Goal: Task Accomplishment & Management: Use online tool/utility

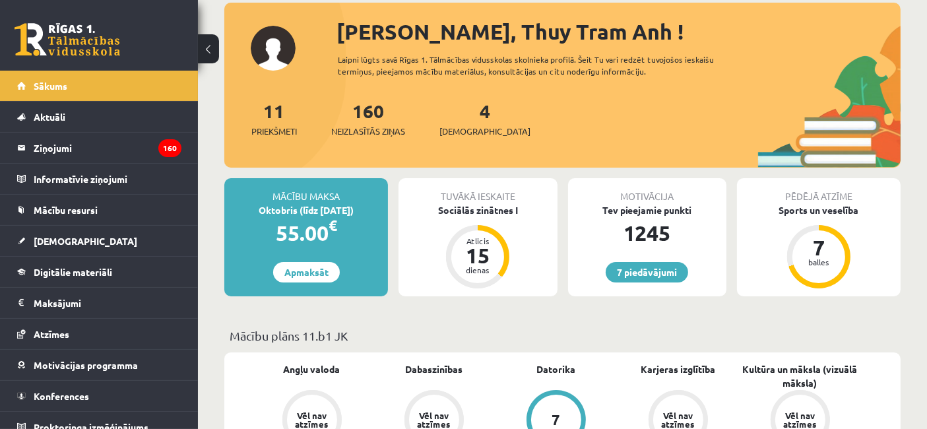
scroll to position [73, 0]
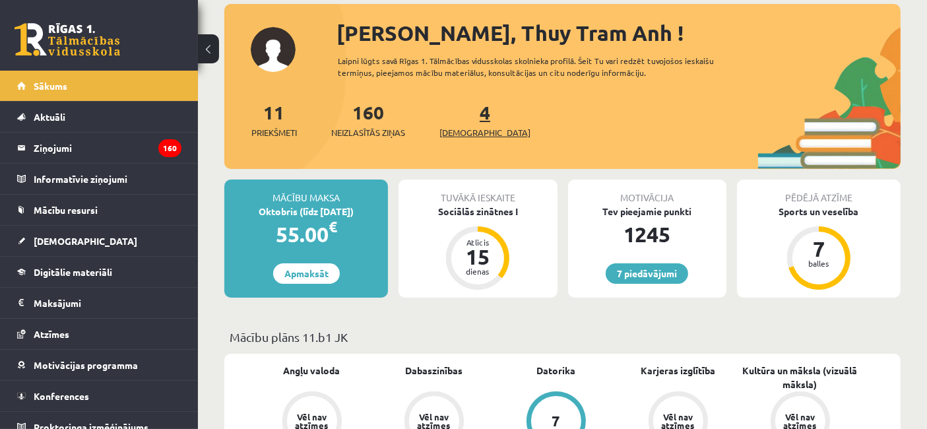
click at [463, 114] on link "4 Ieskaites" at bounding box center [485, 119] width 91 height 39
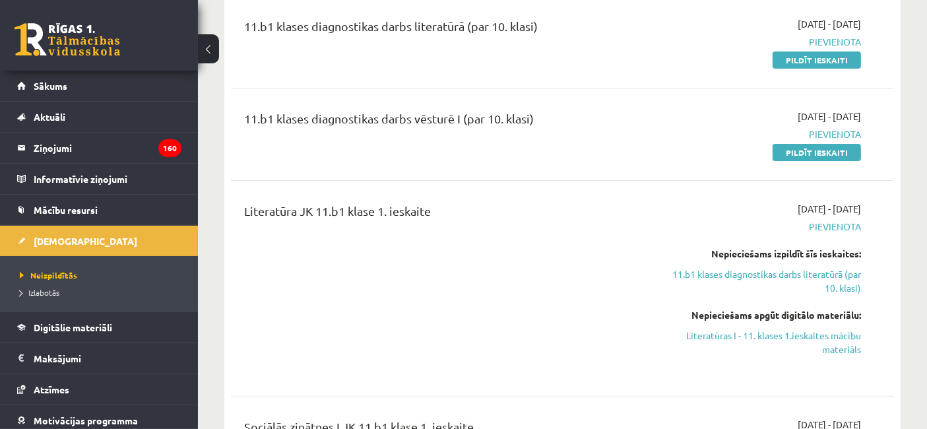
scroll to position [440, 0]
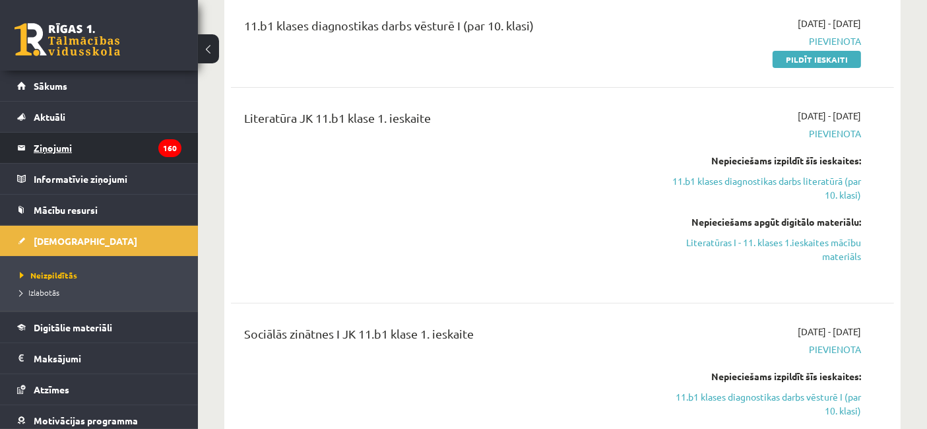
click at [103, 133] on legend "Ziņojumi 160" at bounding box center [108, 148] width 148 height 30
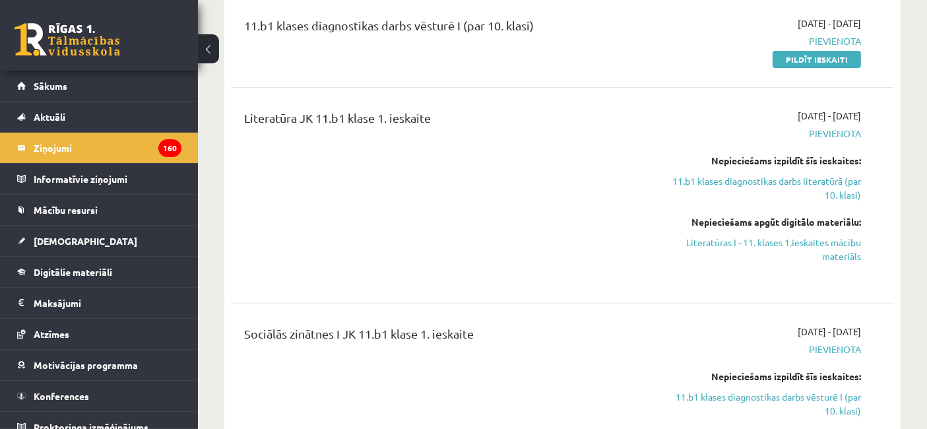
click at [79, 187] on legend "Informatīvie ziņojumi 0" at bounding box center [108, 179] width 148 height 30
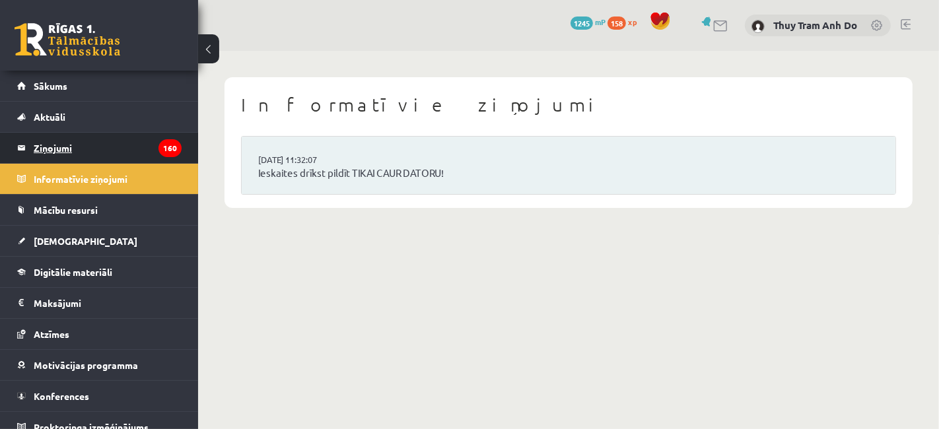
click at [126, 147] on legend "Ziņojumi 160" at bounding box center [108, 148] width 148 height 30
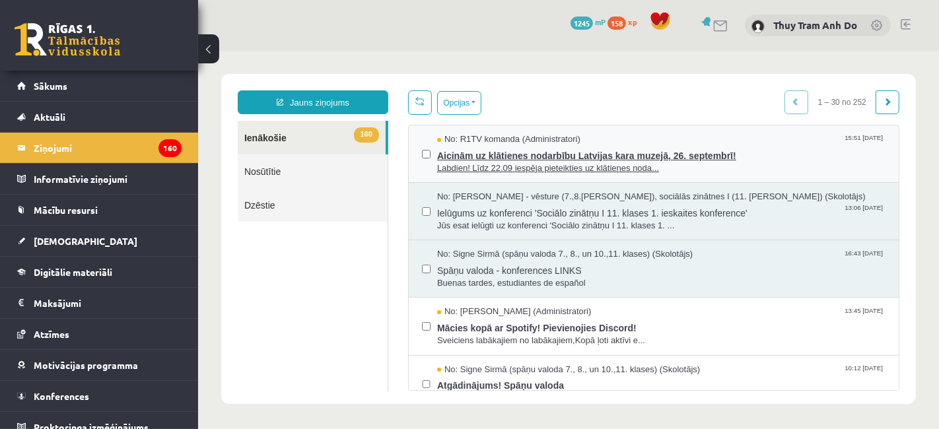
click at [669, 163] on span "Labdien! Līdz 22.09 iespēja pieteikties uz klātienes noda..." at bounding box center [660, 168] width 448 height 13
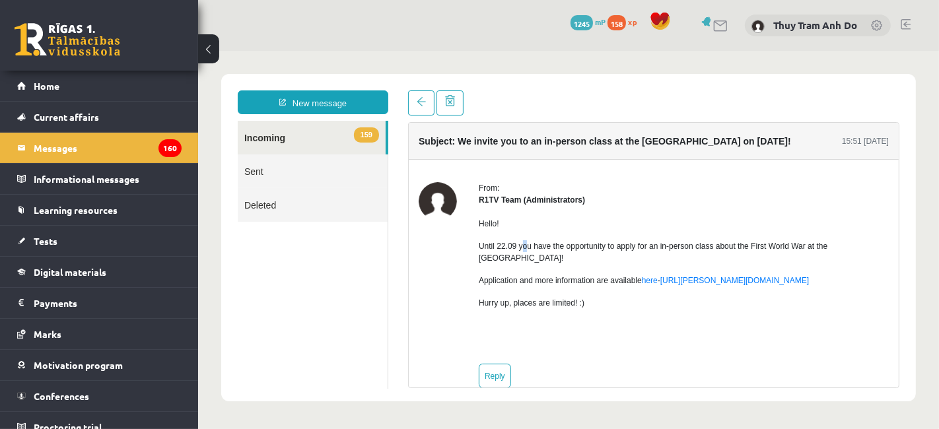
click at [523, 246] on font "Until 22.09 you have the opportunity to apply for an in-person class about the …" at bounding box center [652, 251] width 348 height 21
click at [770, 241] on font "Until 22.09 you have the opportunity to apply for an in-person class about the …" at bounding box center [652, 251] width 348 height 21
click at [135, 162] on legend "Messages 160" at bounding box center [108, 148] width 148 height 30
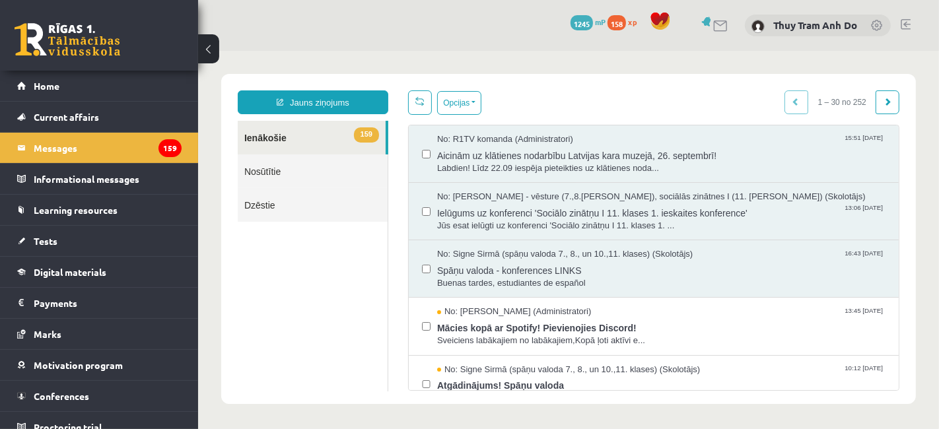
click at [525, 58] on body "Jauns ziņojums 159 Ienākošie Nosūtītie Dzēstie *** ********* ********* ******* …" at bounding box center [567, 238] width 741 height 376
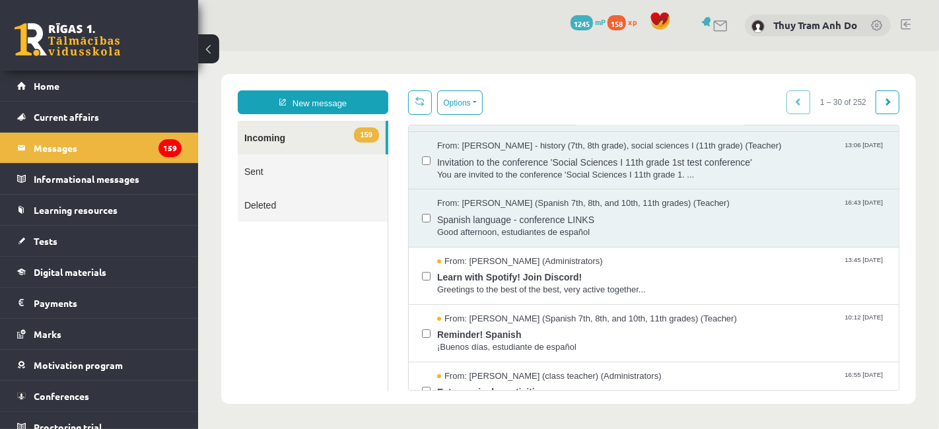
scroll to position [73, 0]
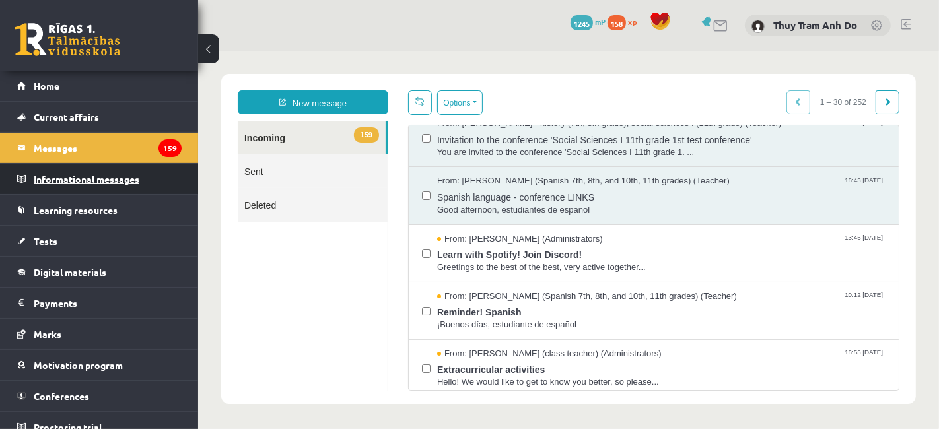
click at [77, 176] on font "Informational messages" at bounding box center [87, 179] width 106 height 12
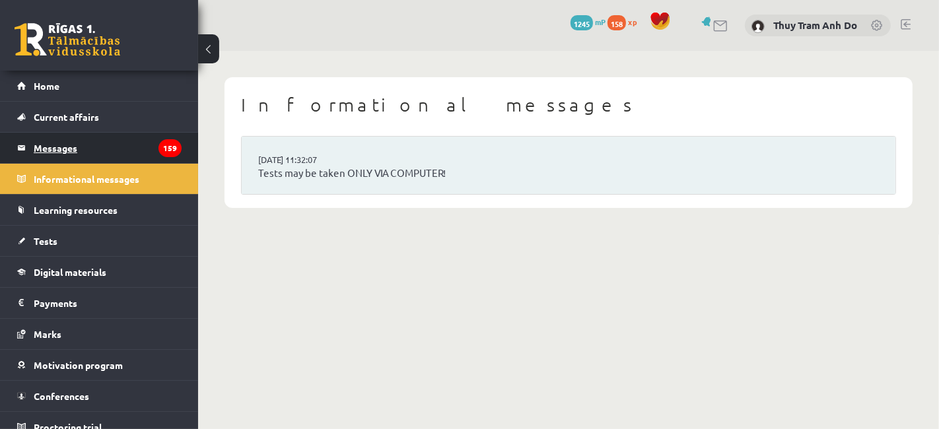
click at [106, 146] on legend "Messages 159" at bounding box center [108, 148] width 148 height 30
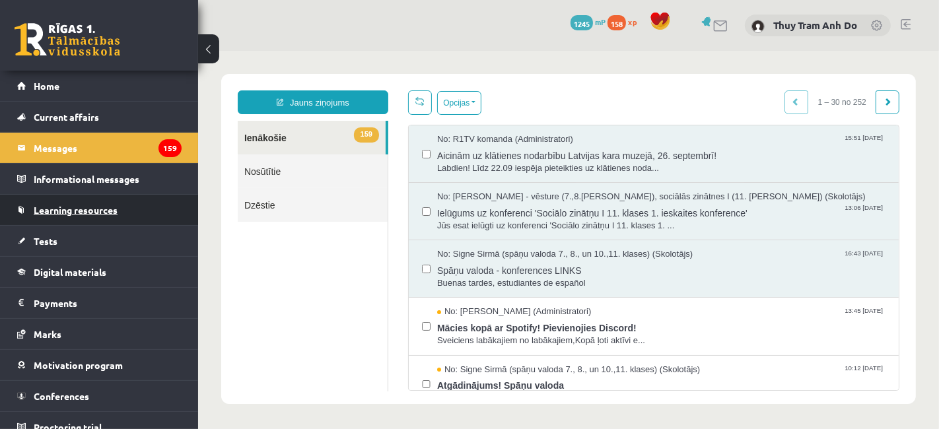
click at [73, 214] on font "Learning resources" at bounding box center [76, 210] width 84 height 12
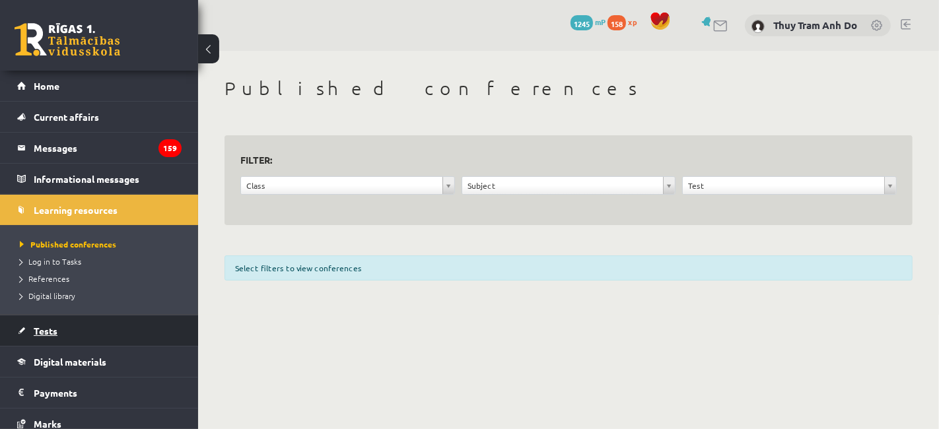
click at [69, 324] on link "Tests" at bounding box center [99, 330] width 164 height 30
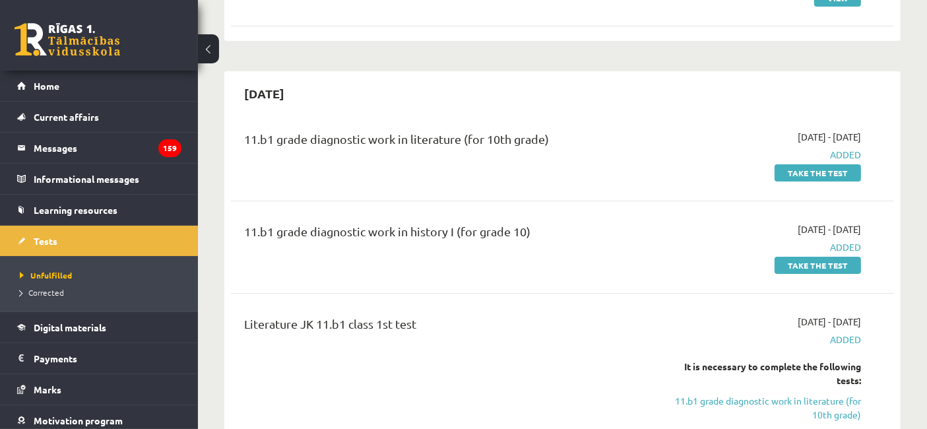
scroll to position [220, 0]
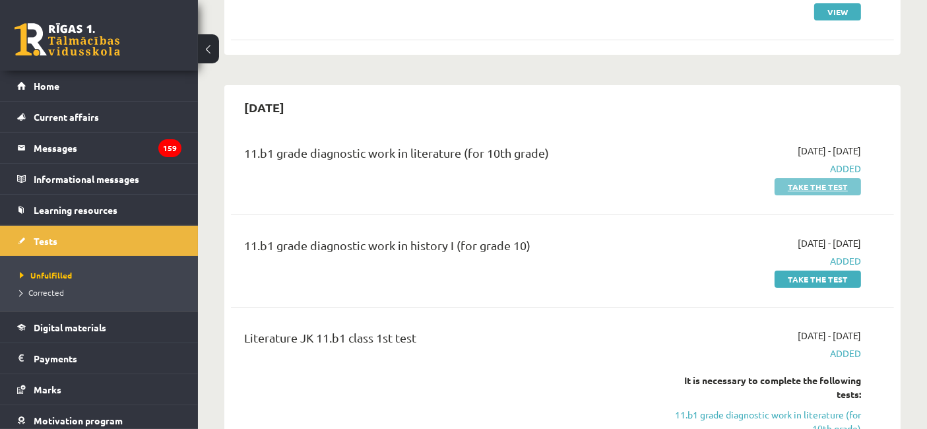
click at [812, 192] on link "Take the test" at bounding box center [818, 186] width 86 height 17
click at [834, 278] on font "Take the test" at bounding box center [818, 279] width 60 height 11
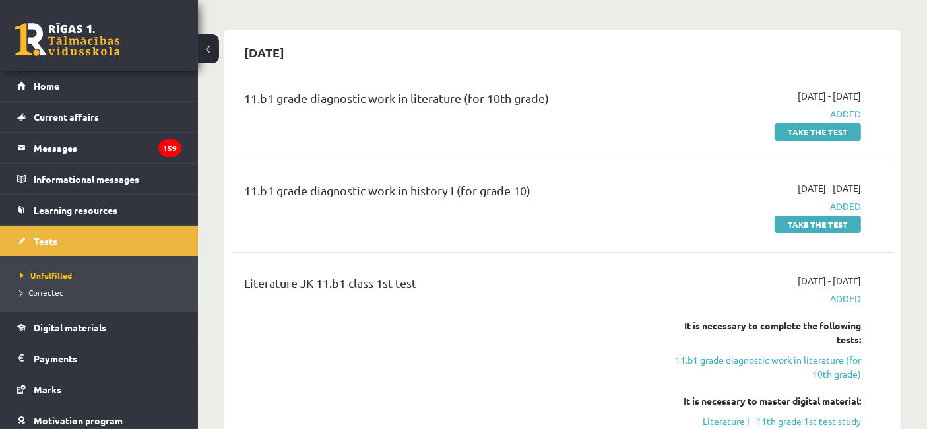
scroll to position [366, 0]
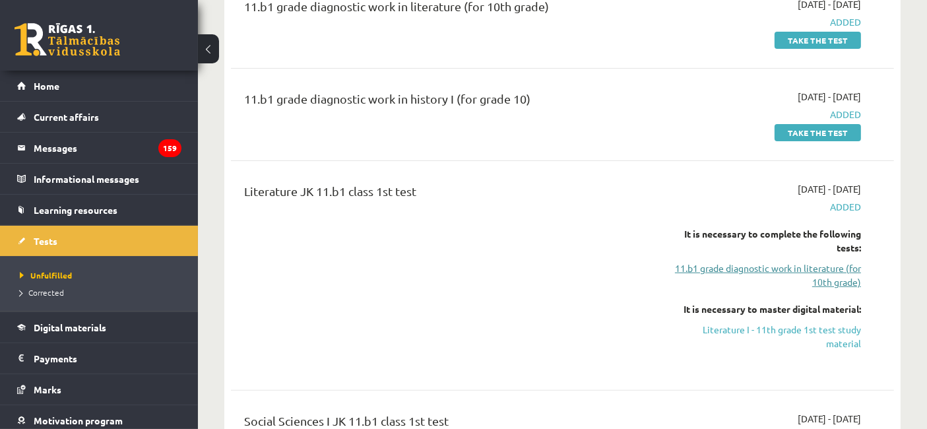
click at [793, 269] on font "11.b1 grade diagnostic work in literature (for 10th grade)" at bounding box center [768, 275] width 186 height 26
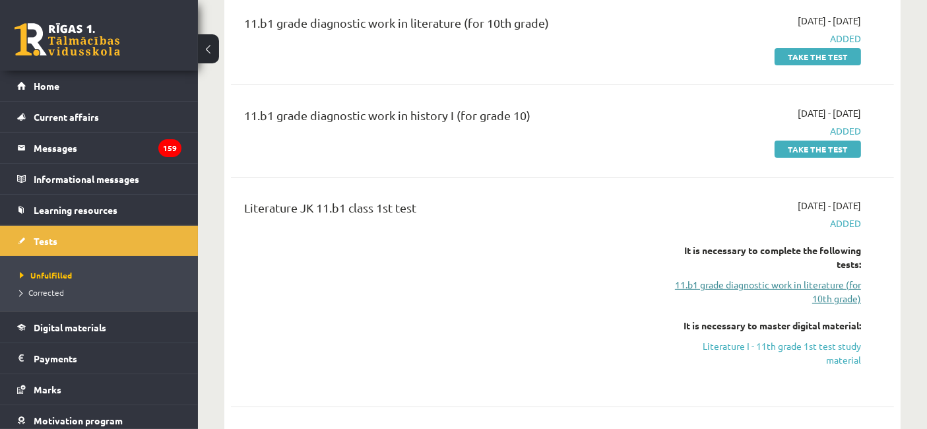
click at [807, 289] on link "11.b1 grade diagnostic work in literature (for 10th grade)" at bounding box center [765, 292] width 193 height 28
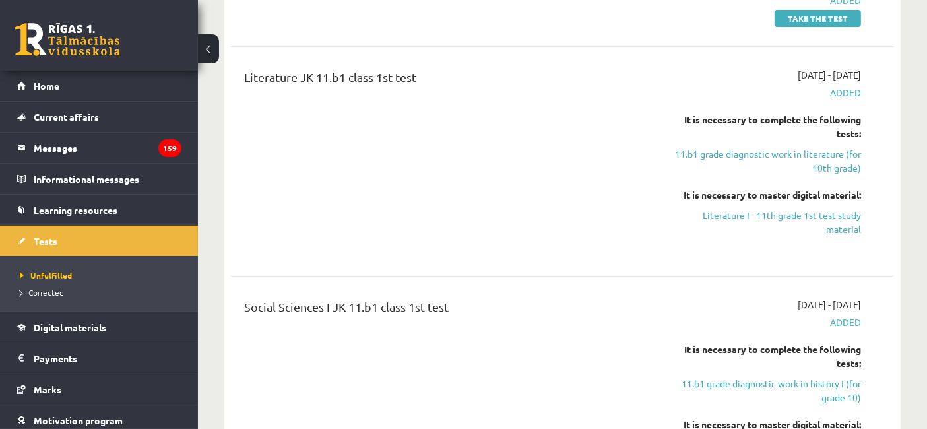
scroll to position [570, 0]
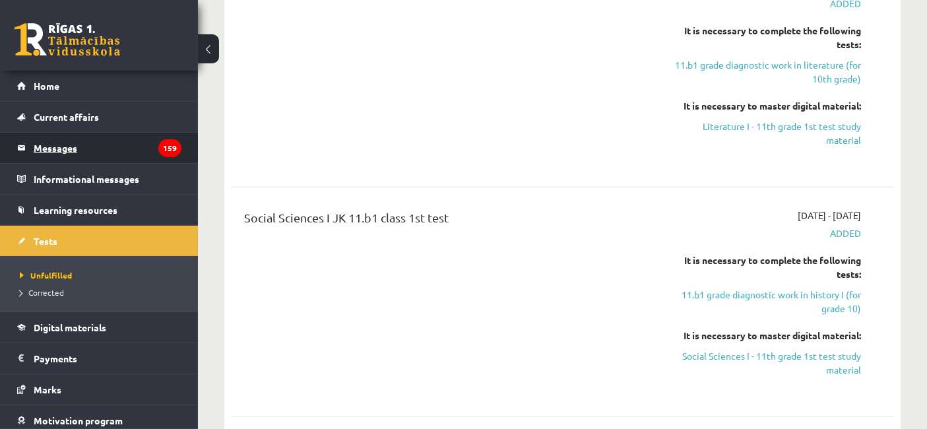
click at [84, 148] on legend "Messages 159" at bounding box center [108, 148] width 148 height 30
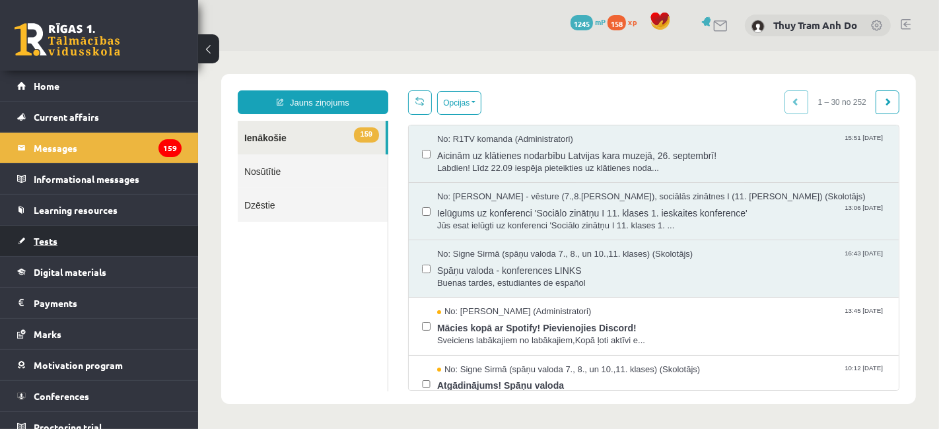
click at [51, 235] on font "Tests" at bounding box center [46, 241] width 24 height 12
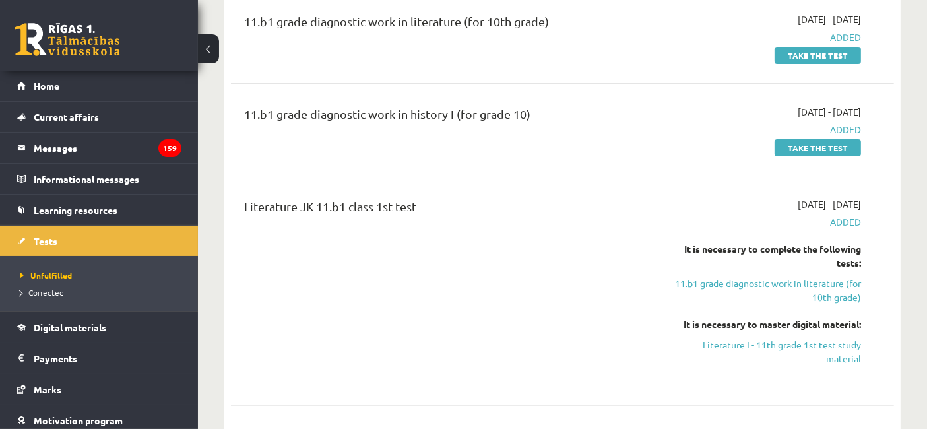
scroll to position [366, 0]
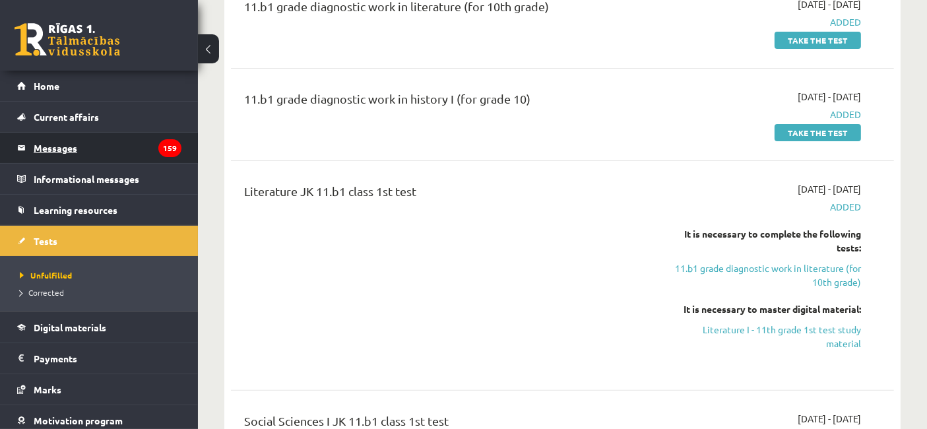
click at [136, 143] on legend "Messages 159" at bounding box center [108, 148] width 148 height 30
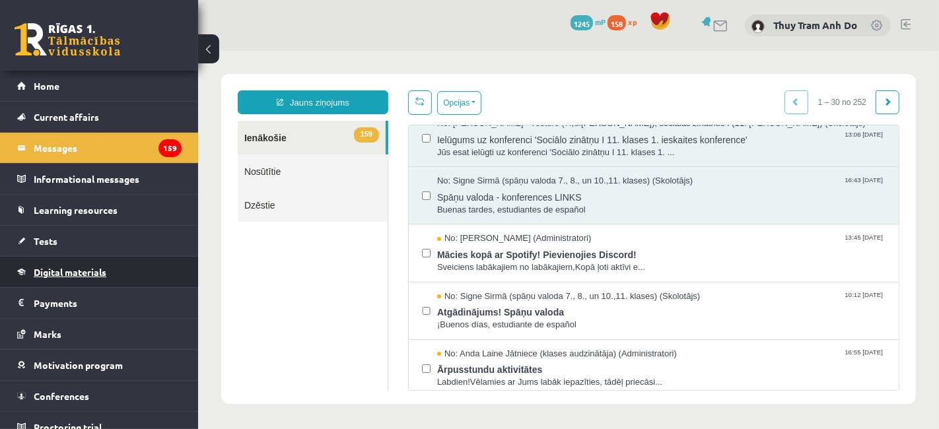
click at [41, 270] on font "Digital materials" at bounding box center [70, 272] width 73 height 12
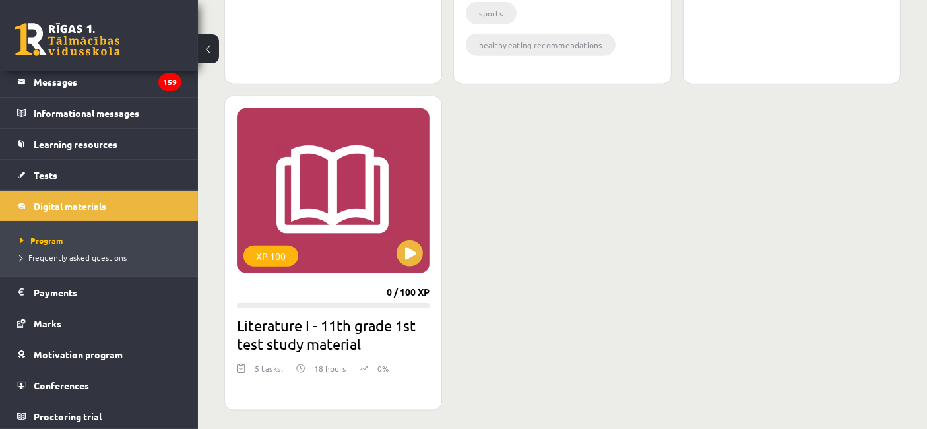
scroll to position [1540, 0]
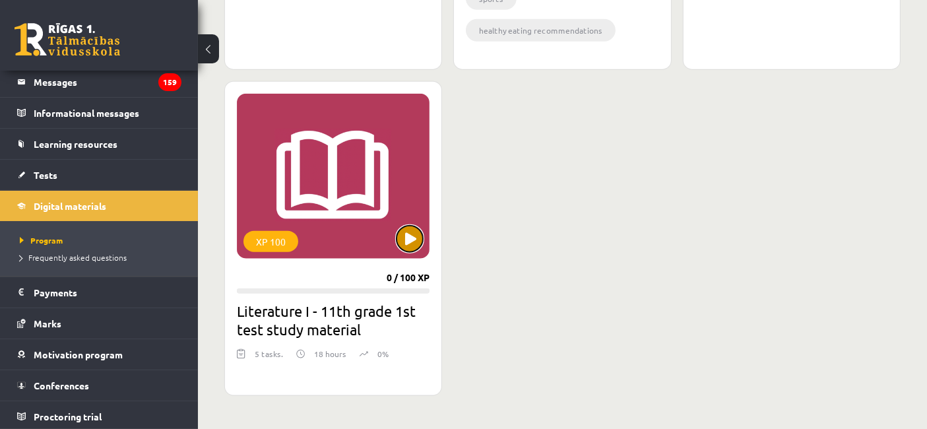
click at [406, 240] on button at bounding box center [410, 239] width 26 height 26
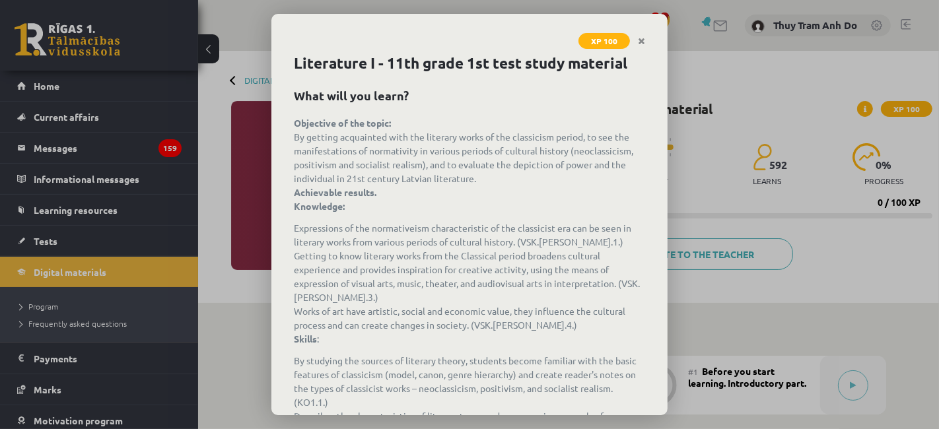
click at [628, 38] on span "XP 100" at bounding box center [603, 41] width 51 height 16
click at [632, 41] on link "Close" at bounding box center [641, 41] width 23 height 26
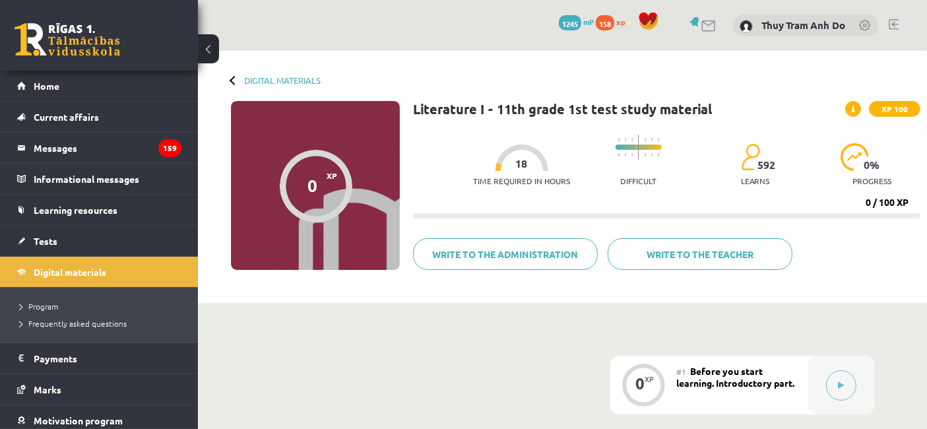
click at [637, 41] on div "0 Gifts 1245 mP 158 xp [PERSON_NAME] [PERSON_NAME]" at bounding box center [562, 25] width 729 height 51
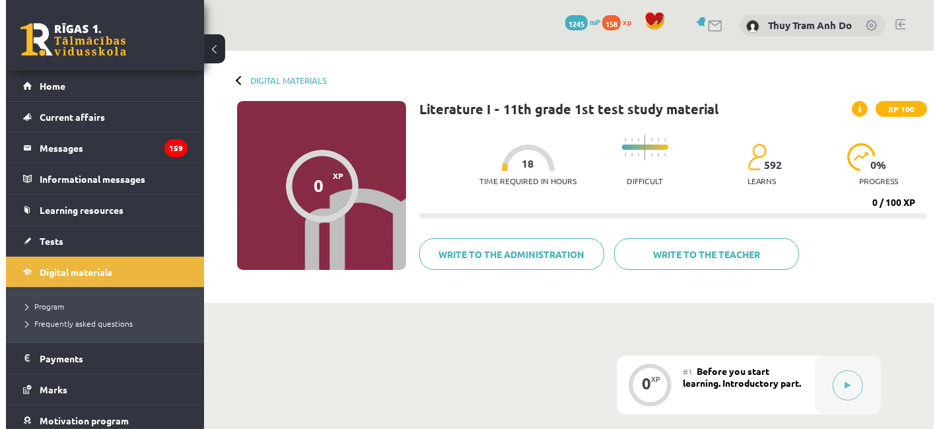
scroll to position [220, 0]
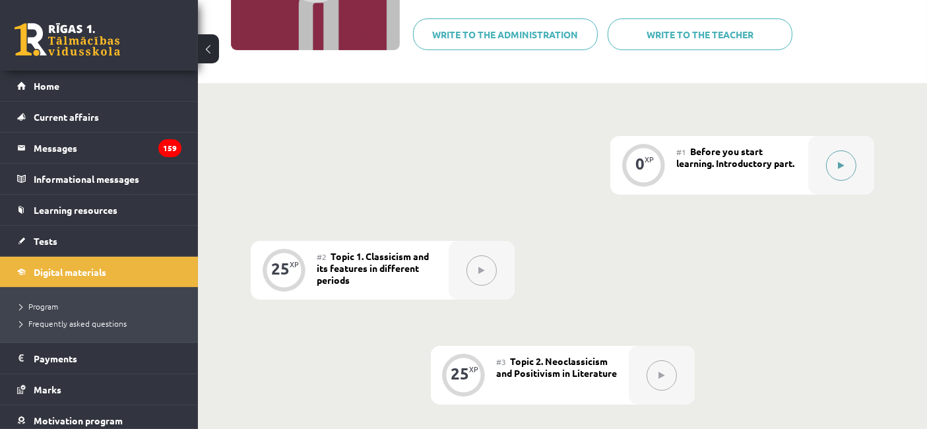
click at [831, 170] on button at bounding box center [841, 165] width 30 height 30
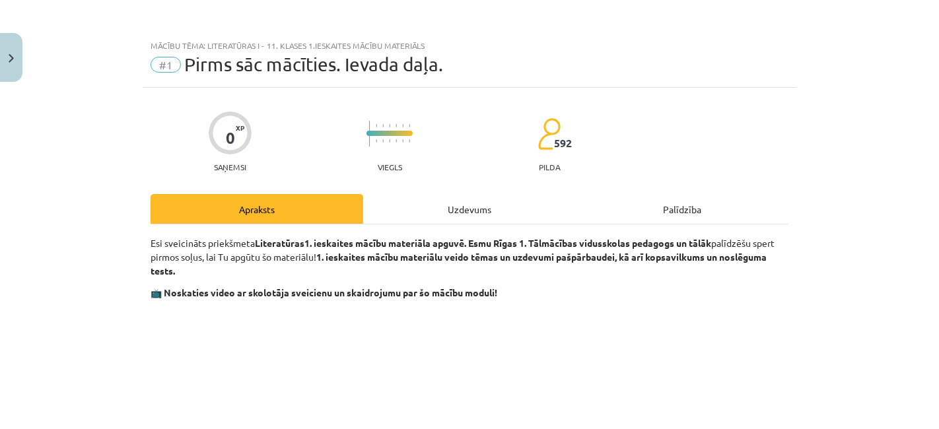
click at [505, 208] on div "Uzdevums" at bounding box center [469, 209] width 213 height 30
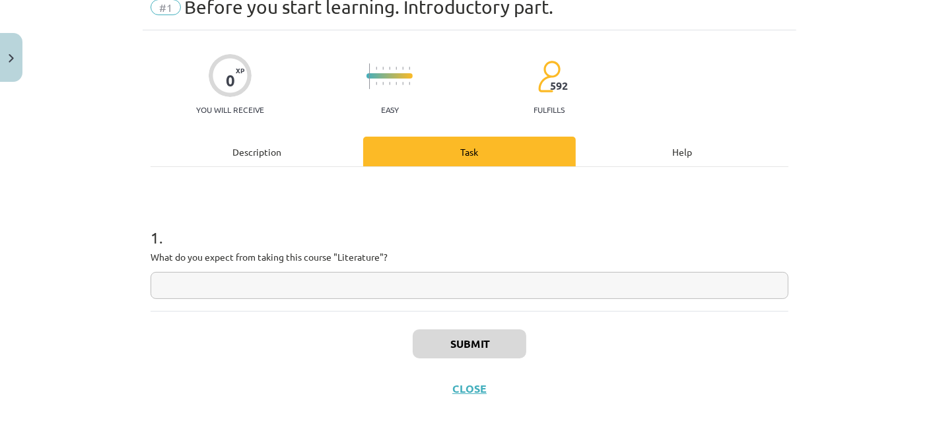
scroll to position [71, 0]
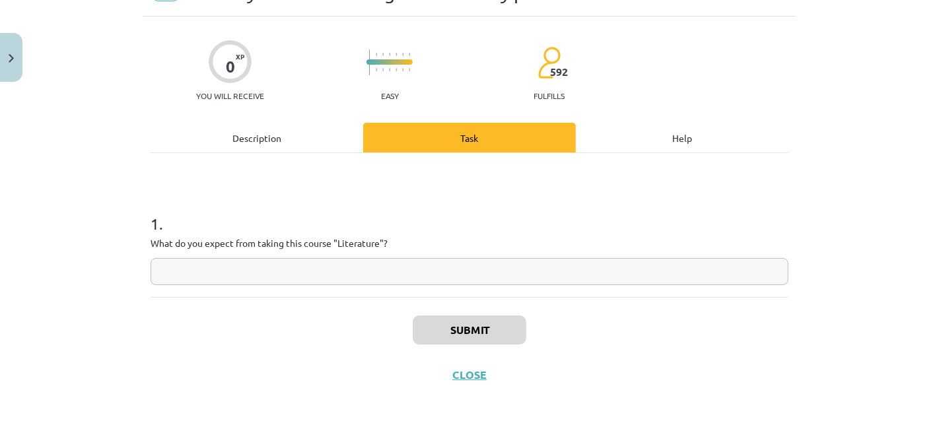
click at [289, 282] on input "text" at bounding box center [469, 271] width 638 height 27
type input "*"
click at [513, 327] on button "Submit" at bounding box center [469, 329] width 114 height 29
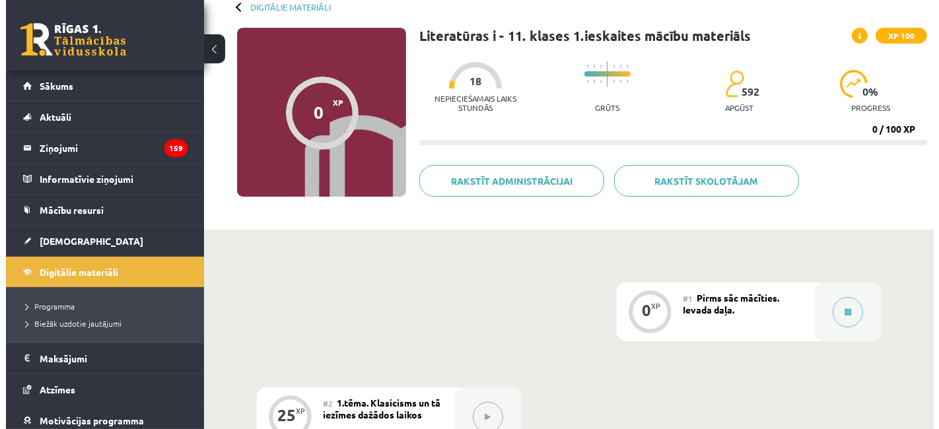
scroll to position [220, 0]
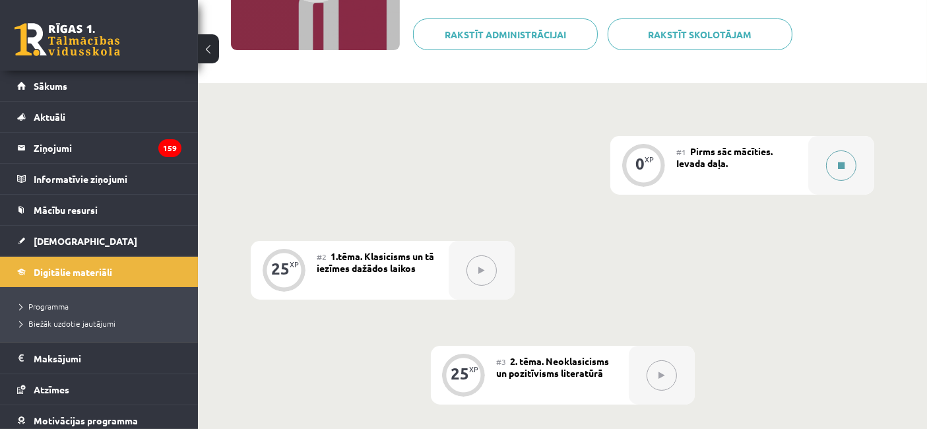
click at [823, 166] on div at bounding box center [841, 165] width 66 height 59
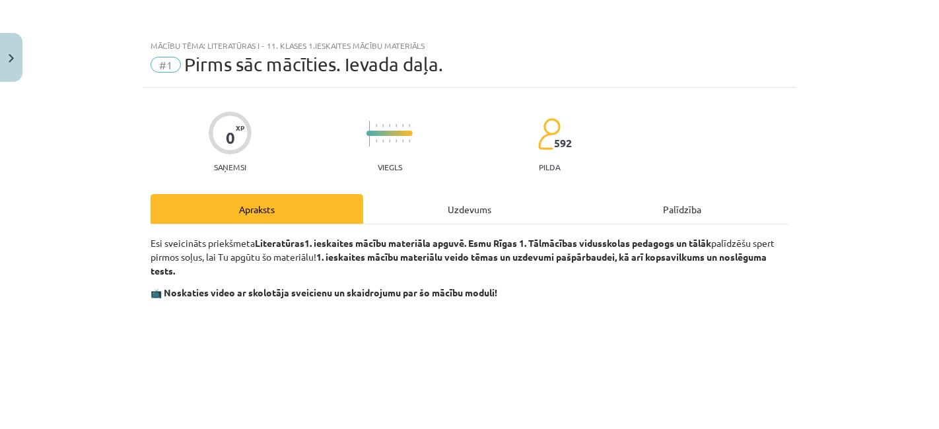
click at [480, 216] on div "Uzdevums" at bounding box center [469, 209] width 213 height 30
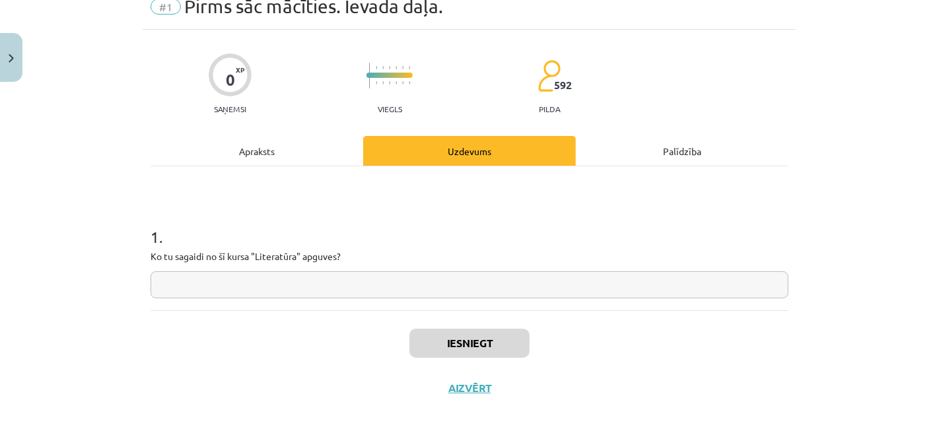
scroll to position [71, 0]
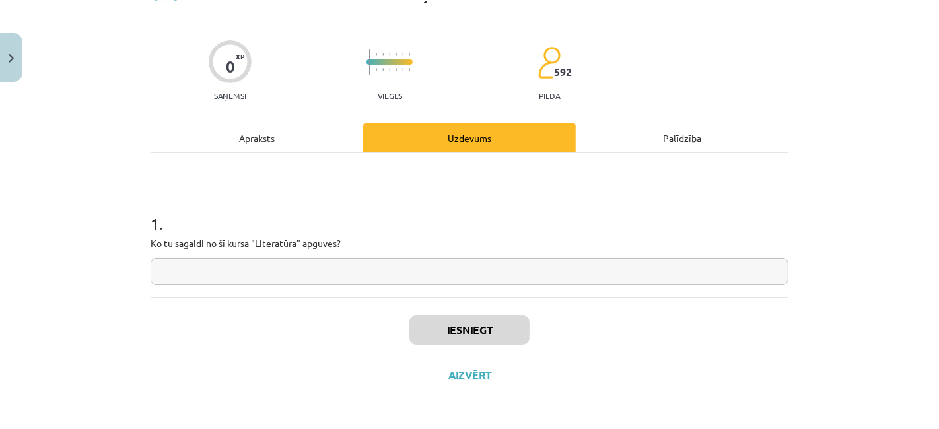
click at [325, 269] on input "text" at bounding box center [469, 271] width 638 height 27
type input "*"
click at [465, 327] on button "Iesniegt" at bounding box center [469, 329] width 120 height 29
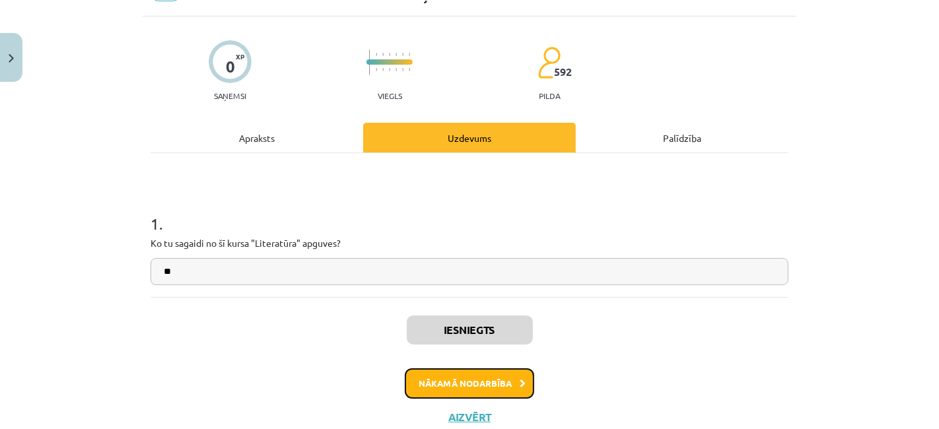
click at [445, 395] on button "Nākamā nodarbība" at bounding box center [469, 383] width 129 height 30
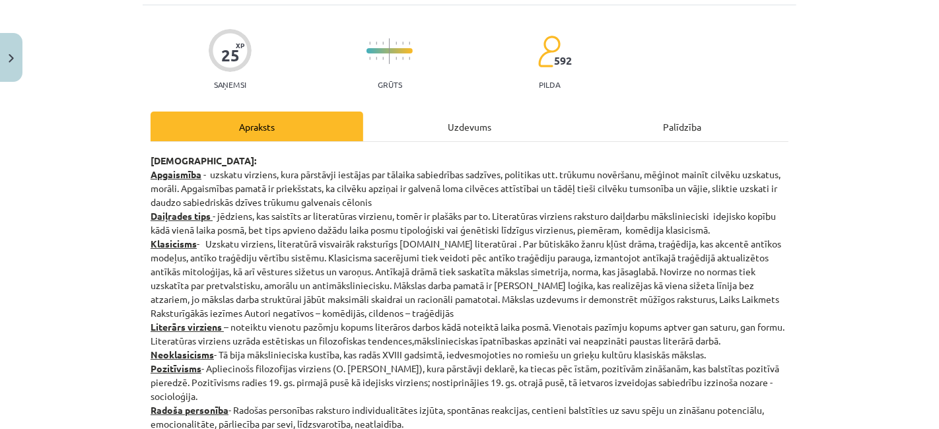
scroll to position [106, 0]
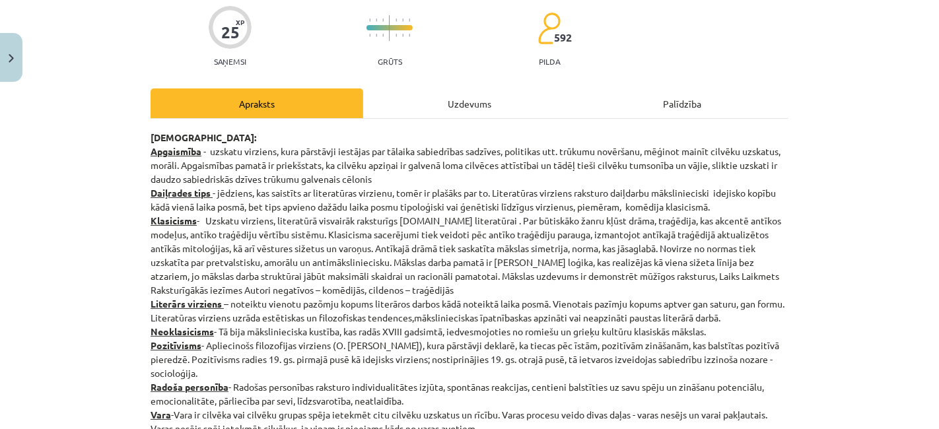
click at [442, 89] on div "Uzdevums" at bounding box center [469, 103] width 213 height 30
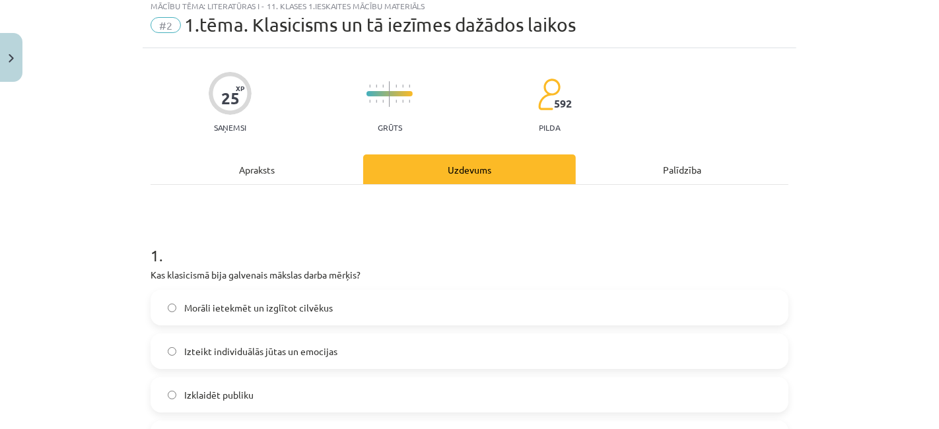
scroll to position [32, 0]
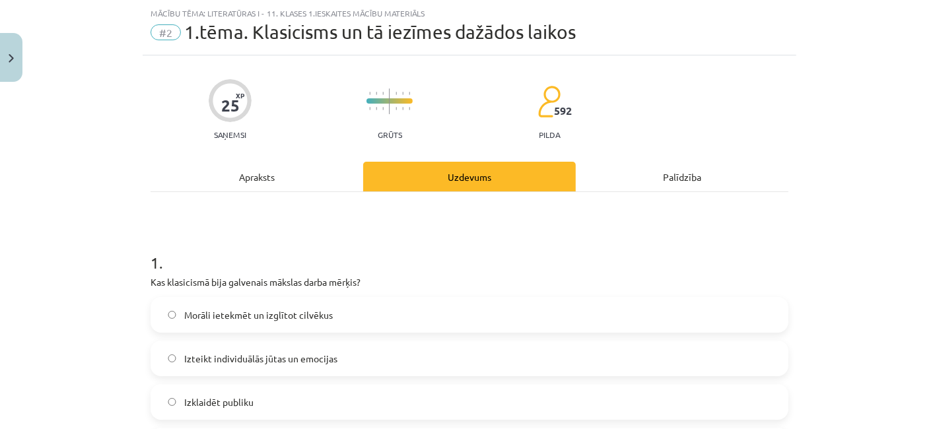
click at [242, 176] on div "Apraksts" at bounding box center [256, 177] width 213 height 30
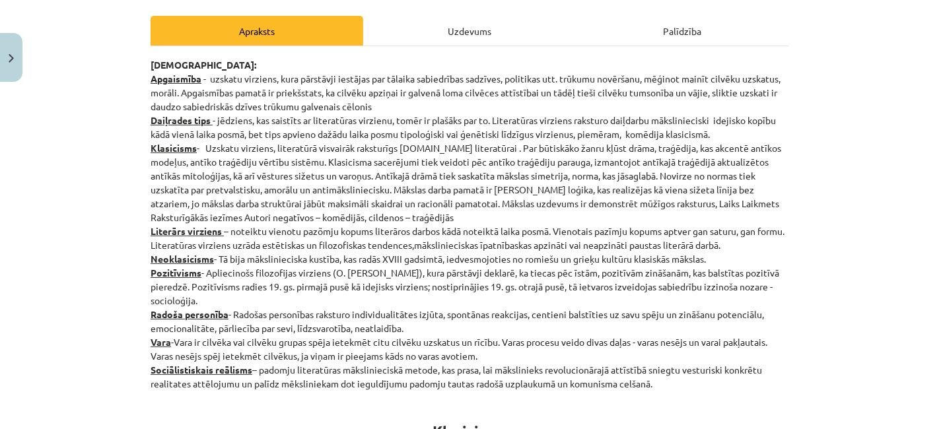
scroll to position [179, 0]
drag, startPoint x: 241, startPoint y: 178, endPoint x: 226, endPoint y: 210, distance: 34.8
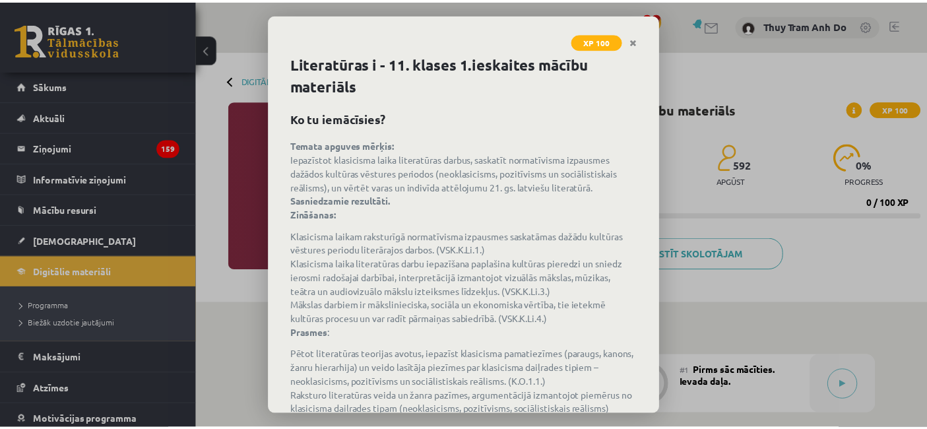
scroll to position [220, 0]
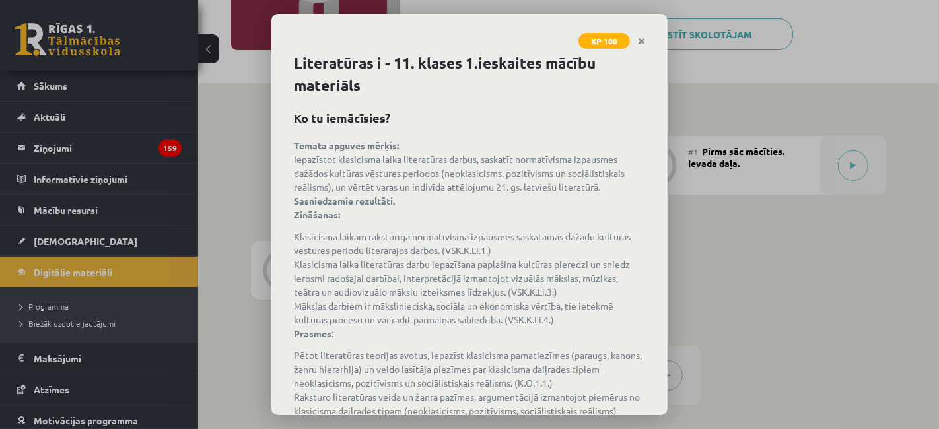
click at [226, 210] on div "XP 100 Literatūras i - 11. klases 1.ieskaites mācību materiāls Ko tu iemācīsies…" at bounding box center [469, 214] width 939 height 429
click at [630, 42] on link "Close" at bounding box center [641, 41] width 23 height 26
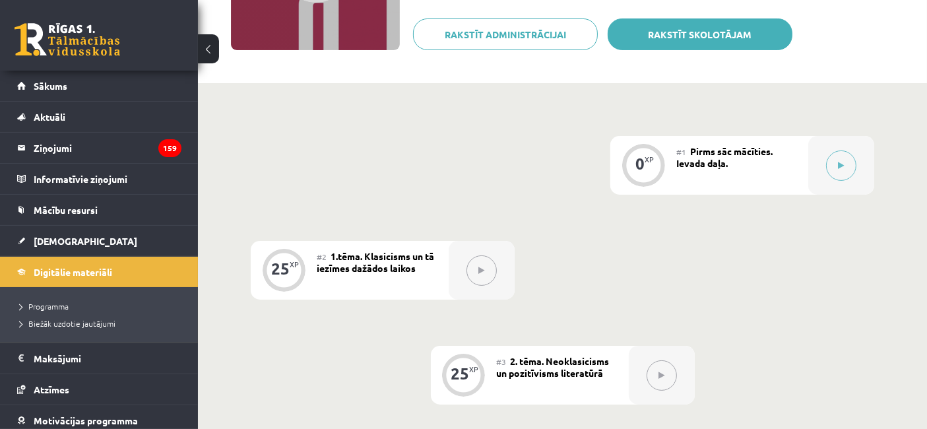
click at [643, 42] on link "Rakstīt skolotājam" at bounding box center [700, 34] width 185 height 32
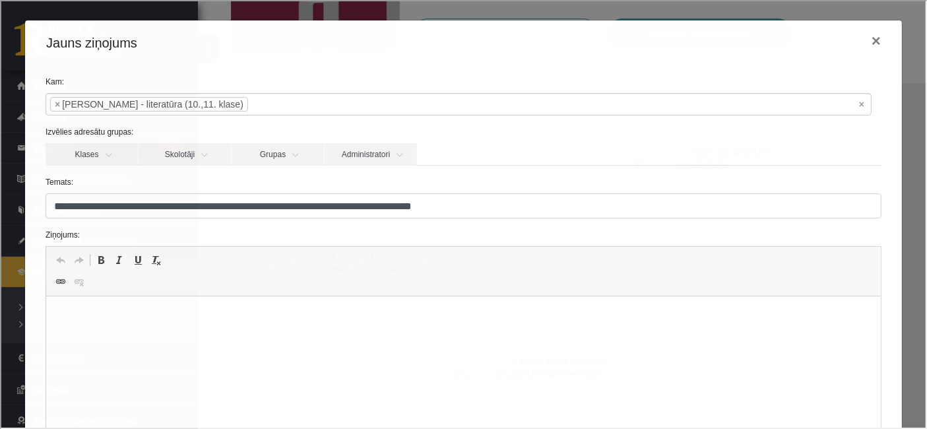
scroll to position [0, 0]
click at [860, 34] on button "×" at bounding box center [875, 39] width 30 height 37
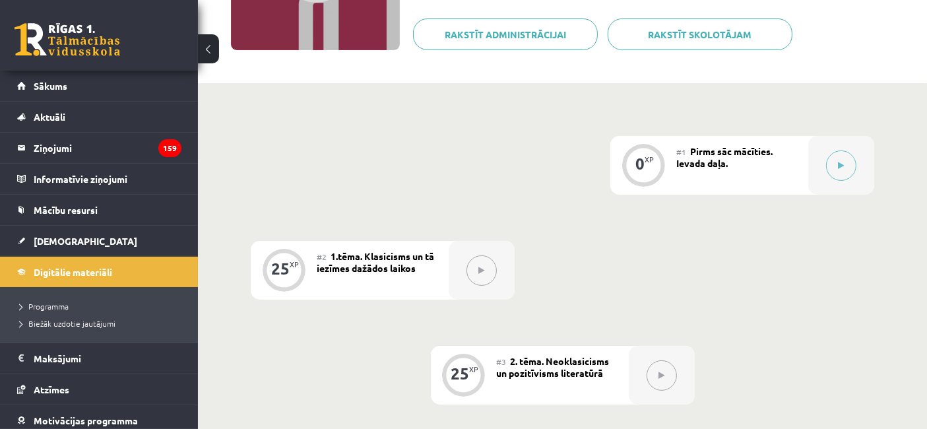
drag, startPoint x: 856, startPoint y: 34, endPoint x: 846, endPoint y: 33, distance: 10.0
click at [850, 34] on div "Rakstīt skolotājam Rakstīt administrācijai" at bounding box center [667, 39] width 508 height 42
